Goal: Task Accomplishment & Management: Manage account settings

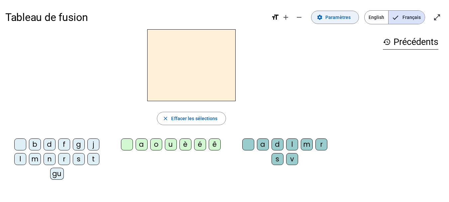
click at [335, 18] on span "Paramètres" at bounding box center [338, 17] width 25 height 8
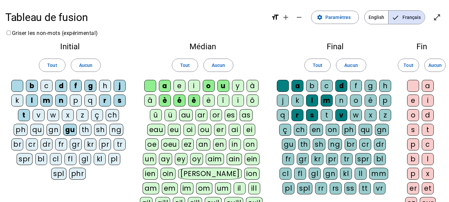
click at [115, 116] on div "ch" at bounding box center [112, 115] width 13 height 12
click at [77, 102] on div "p" at bounding box center [76, 100] width 12 height 12
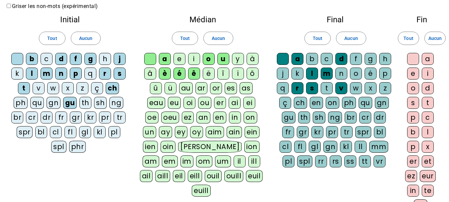
scroll to position [26, 0]
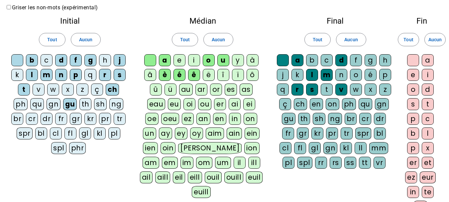
click at [181, 63] on div "e" at bounding box center [180, 60] width 12 height 12
click at [193, 61] on div "i" at bounding box center [194, 60] width 12 height 12
click at [198, 103] on div "ou" at bounding box center [204, 104] width 13 height 12
click at [358, 64] on div "f" at bounding box center [356, 60] width 12 height 12
click at [285, 72] on div "j" at bounding box center [283, 75] width 12 height 12
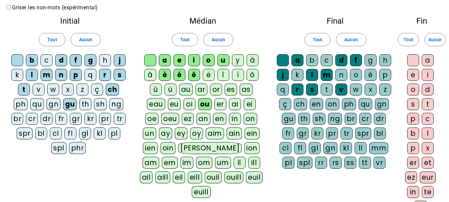
click at [354, 76] on div "o" at bounding box center [356, 75] width 12 height 12
click at [343, 75] on div "n" at bounding box center [342, 75] width 12 height 12
click at [384, 74] on div "p" at bounding box center [385, 75] width 12 height 12
click at [299, 107] on div "ch" at bounding box center [300, 104] width 13 height 12
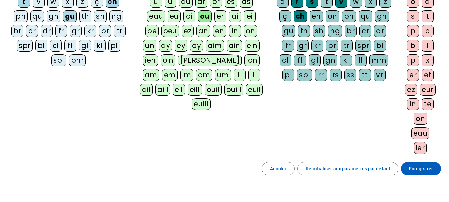
scroll to position [114, 0]
click at [410, 169] on span "Enregistrer" at bounding box center [421, 168] width 24 height 8
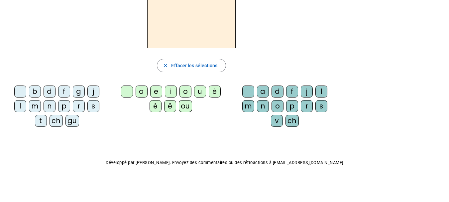
scroll to position [10, 0]
